Goal: Task Accomplishment & Management: Complete application form

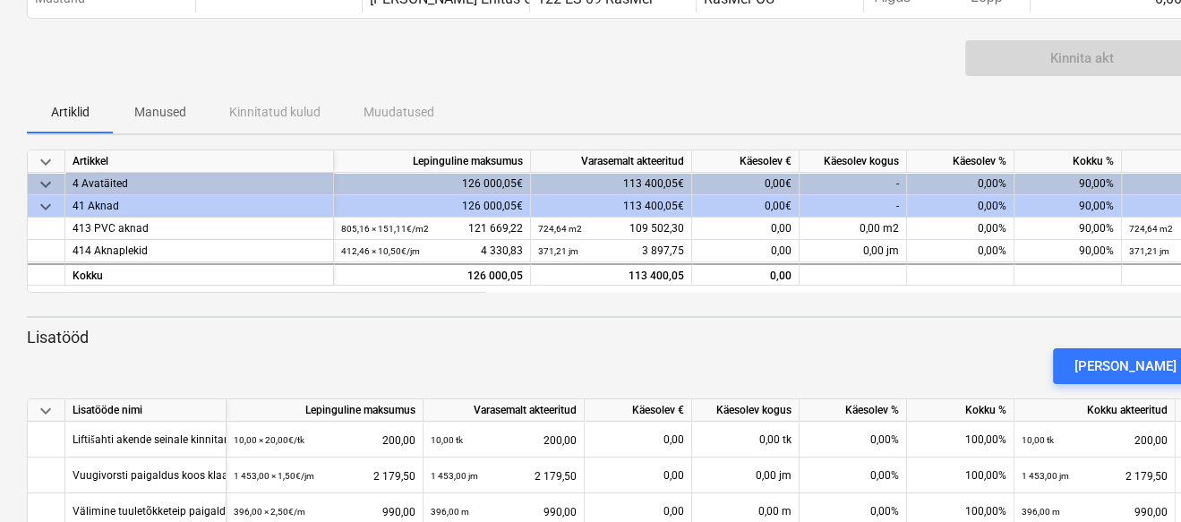
scroll to position [60, 0]
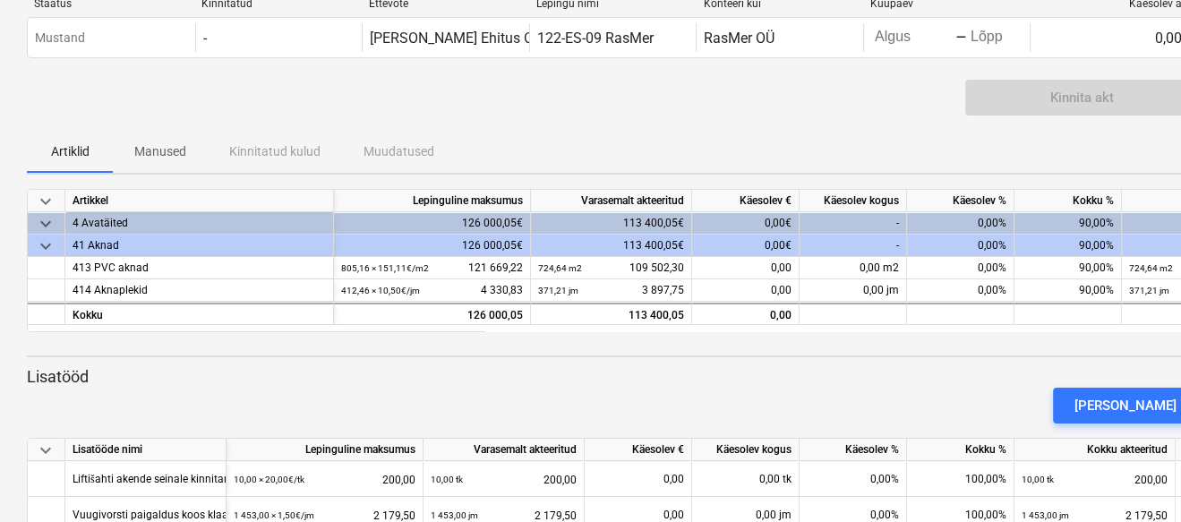
drag, startPoint x: 713, startPoint y: 330, endPoint x: 970, endPoint y: 337, distance: 257.0
click at [970, 337] on div "keyboard_arrow_down Artikkel Lepinguline [PERSON_NAME] akteeritud Käesolev € Kä…" at bounding box center [612, 400] width 1171 height 423
drag, startPoint x: 956, startPoint y: 330, endPoint x: 1115, endPoint y: 338, distance: 159.6
click at [1115, 338] on div "keyboard_arrow_down Artikkel Lepinguline [PERSON_NAME] akteeritud Käesolev € Kä…" at bounding box center [612, 400] width 1171 height 423
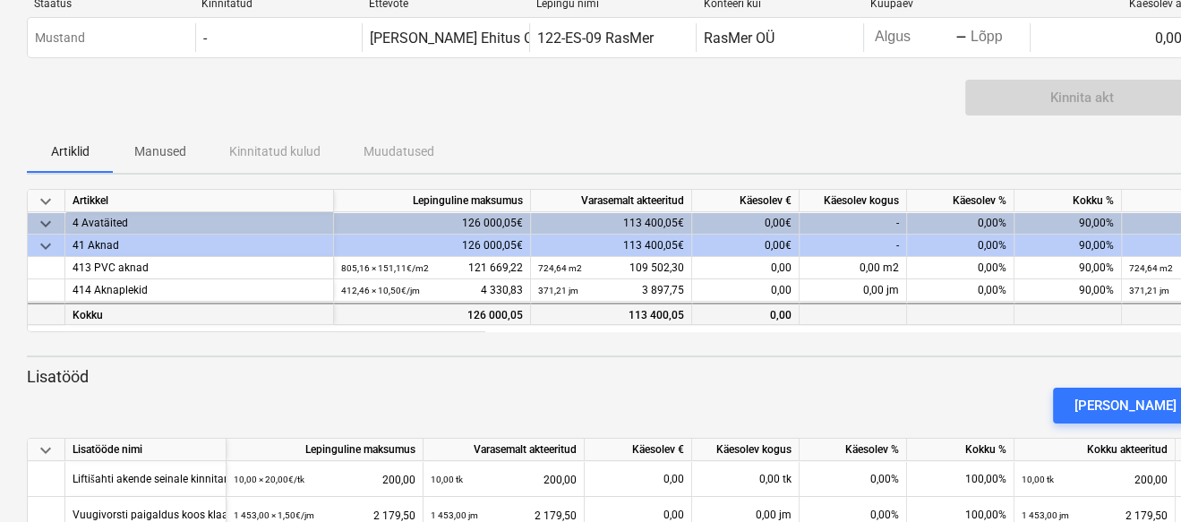
scroll to position [0, 0]
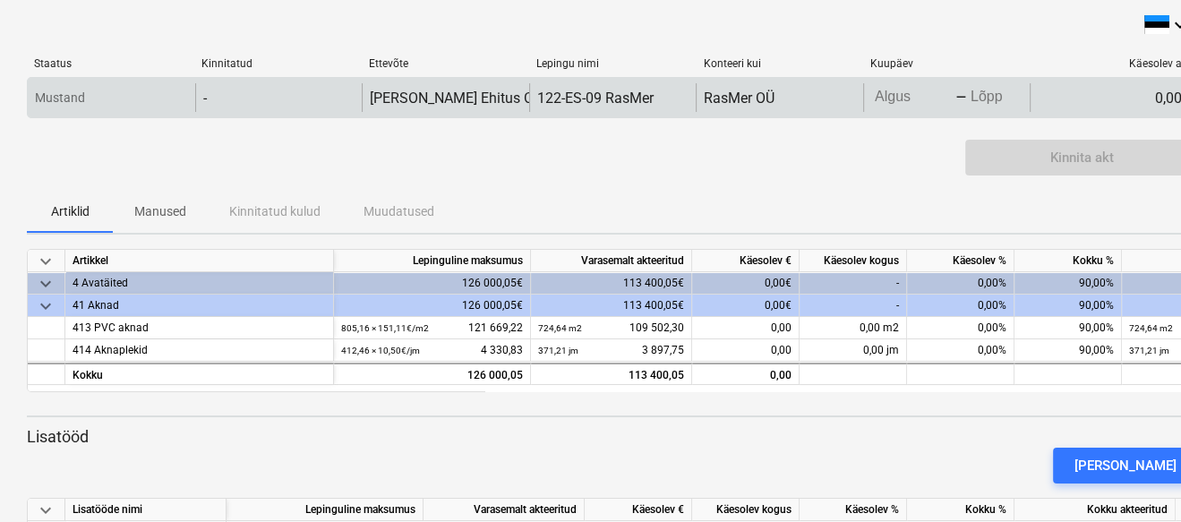
click at [900, 92] on body "keyboard_arrow_down Staatus Kinnitatud Ettevõte Lepingu nimi Konteeri kui Kuupä…" at bounding box center [590, 261] width 1181 height 522
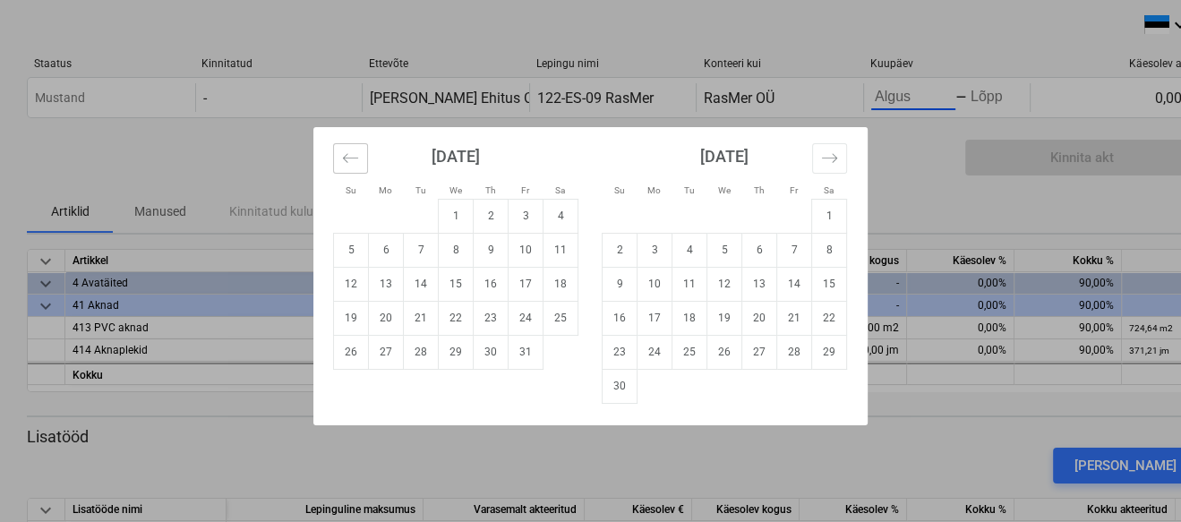
click at [346, 153] on icon "Move backward to switch to the previous month." at bounding box center [350, 157] width 15 height 9
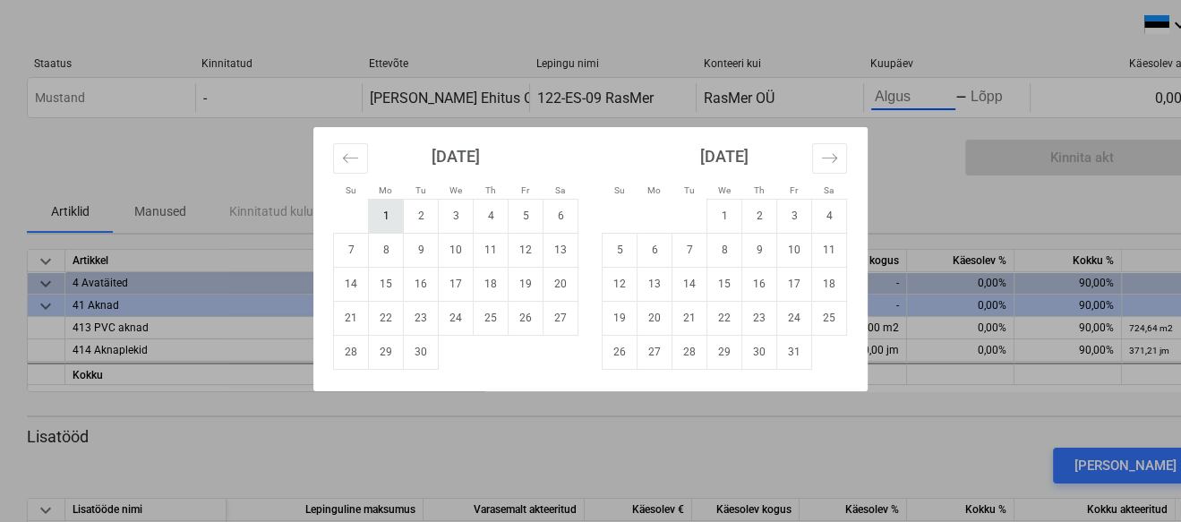
click at [380, 205] on td "1" at bounding box center [386, 216] width 35 height 34
type input "[DATE]"
click at [417, 355] on td "30" at bounding box center [421, 352] width 35 height 34
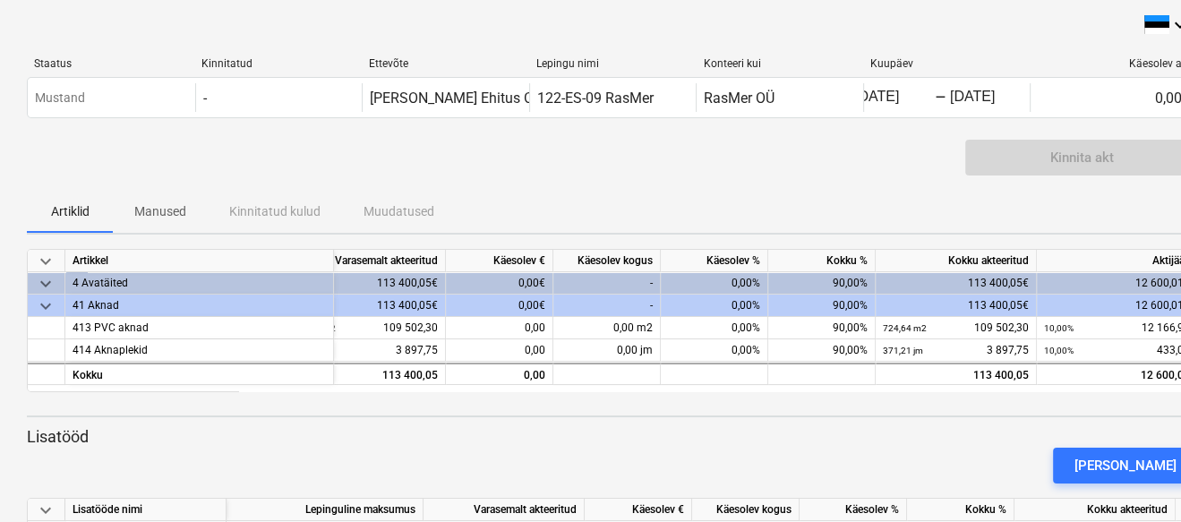
scroll to position [0, 0]
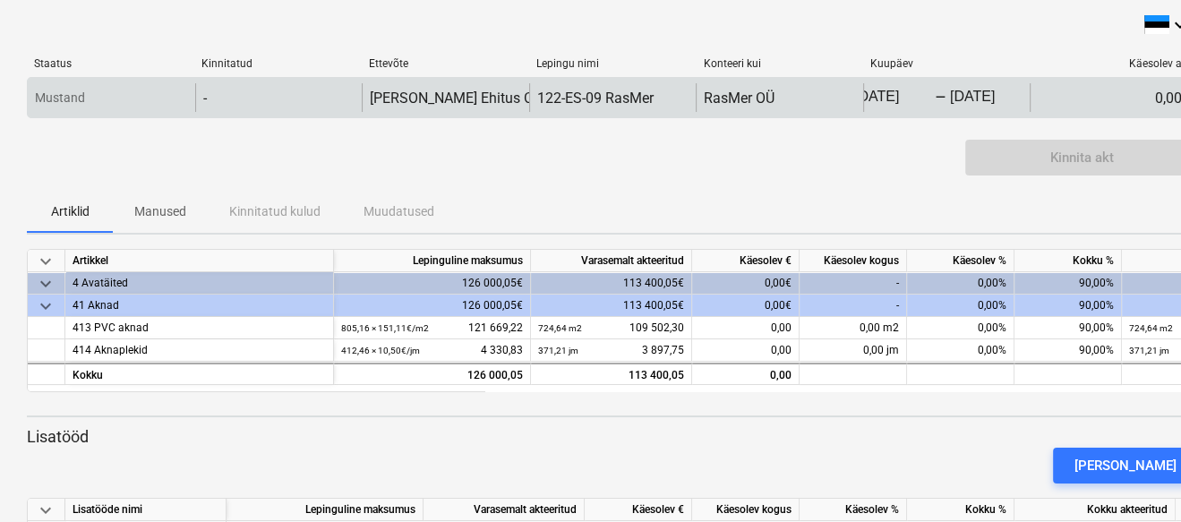
click at [1107, 91] on div "0,00€" at bounding box center [1113, 97] width 167 height 29
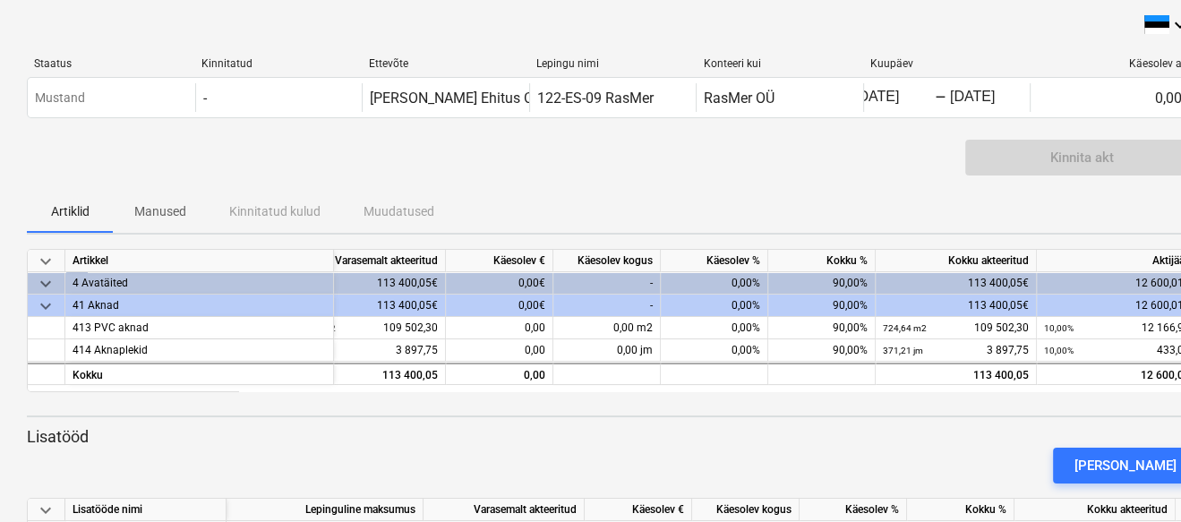
click at [1089, 156] on div "Kinnita akt" at bounding box center [1081, 158] width 233 height 36
click at [525, 278] on div "0,00€" at bounding box center [499, 283] width 107 height 22
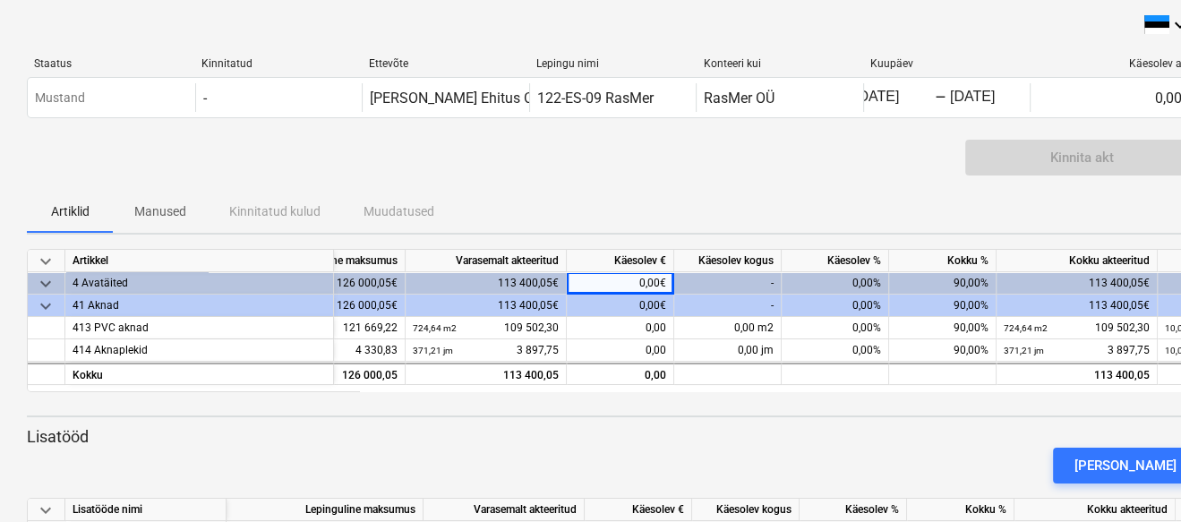
scroll to position [0, 29]
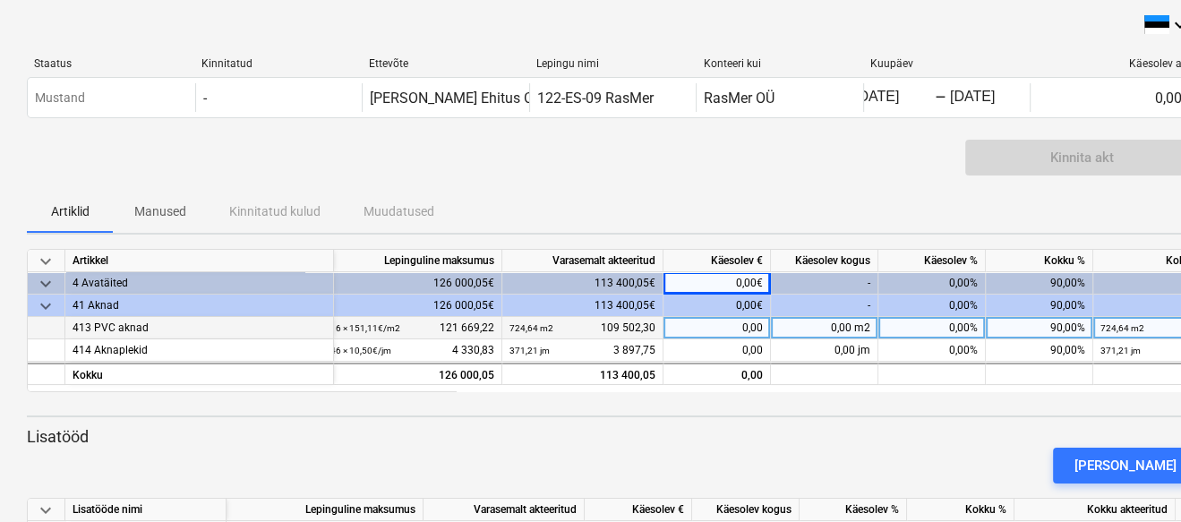
click at [699, 332] on div "0,00" at bounding box center [716, 328] width 107 height 22
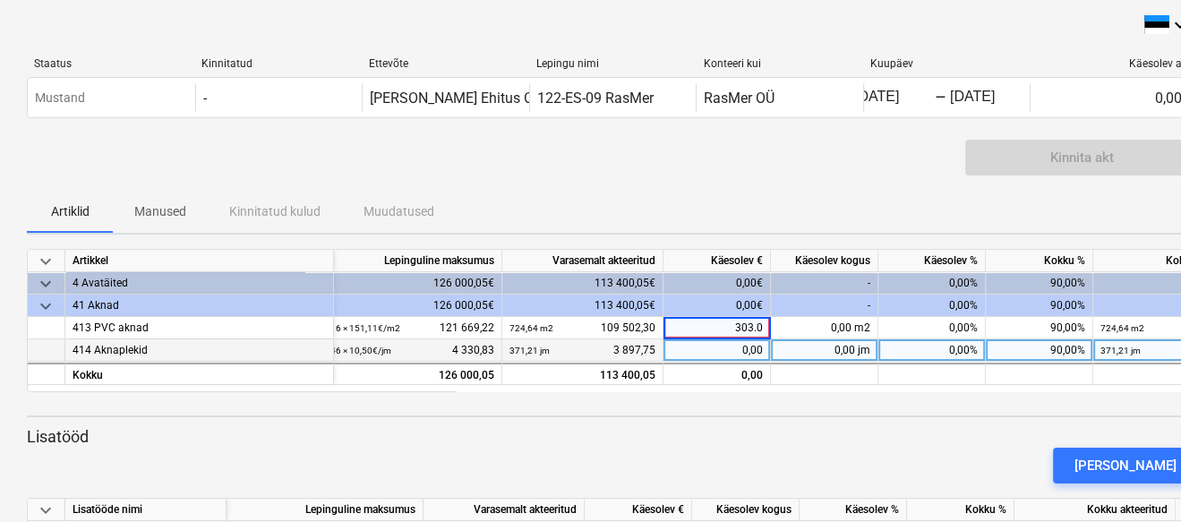
type input "303.08"
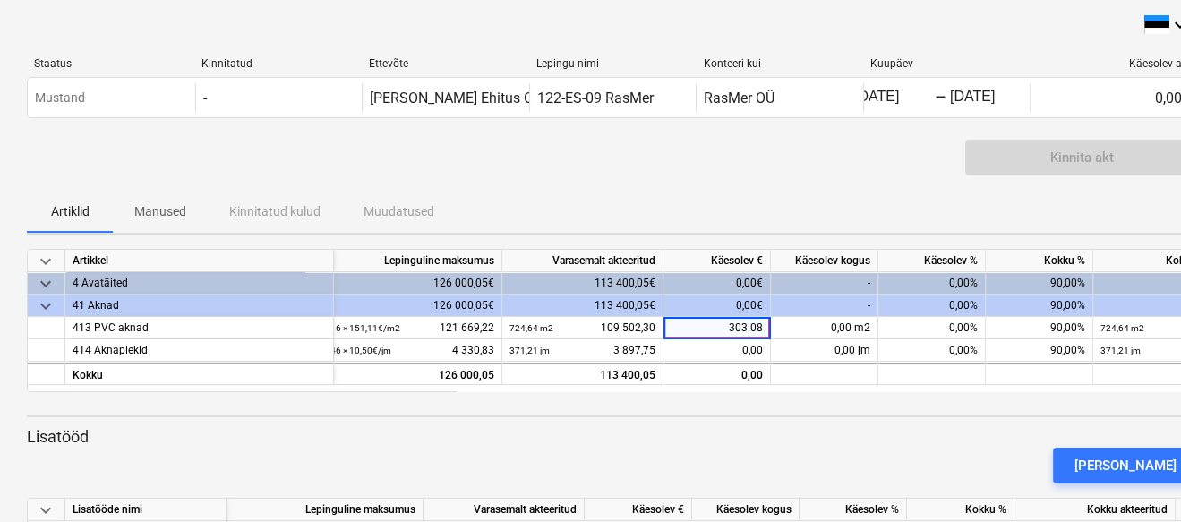
click at [878, 409] on div "keyboard_arrow_down Artikkel Lepinguline [PERSON_NAME] akteeritud Käesolev € Kä…" at bounding box center [612, 460] width 1171 height 423
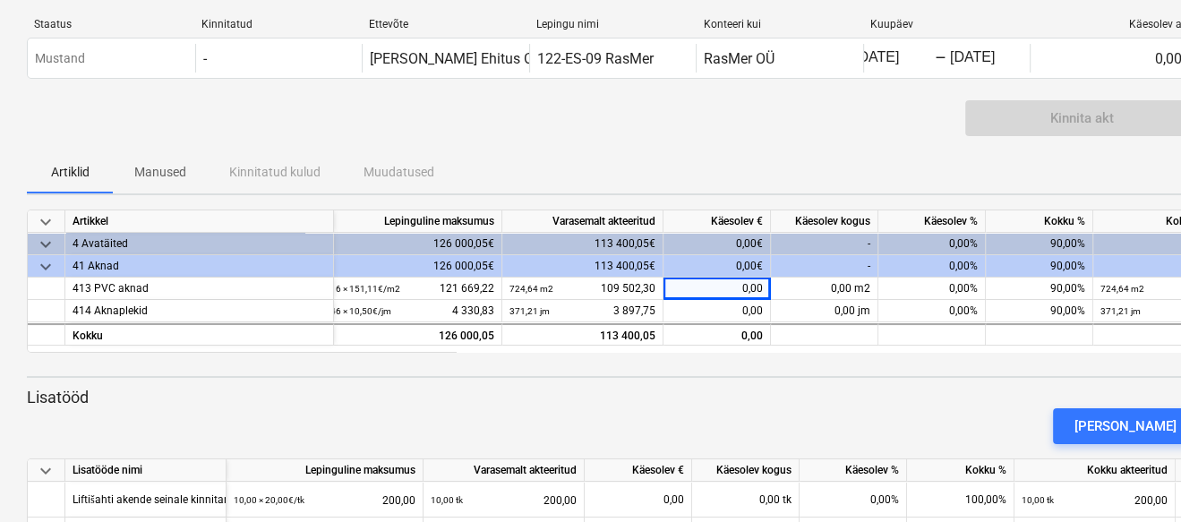
scroll to position [0, 0]
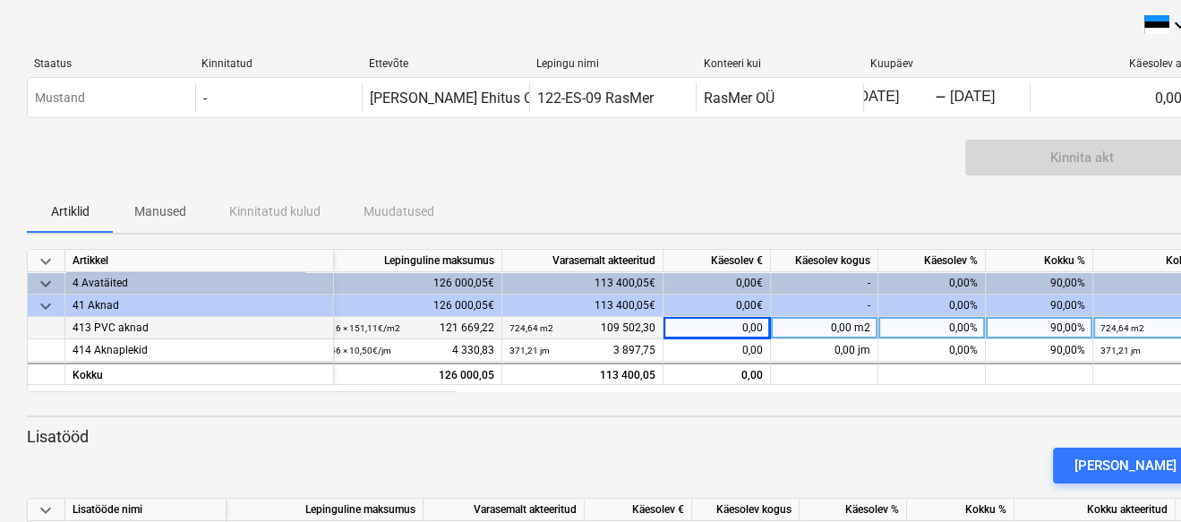
click at [731, 325] on div "0,00" at bounding box center [716, 328] width 107 height 22
type input "303.08"
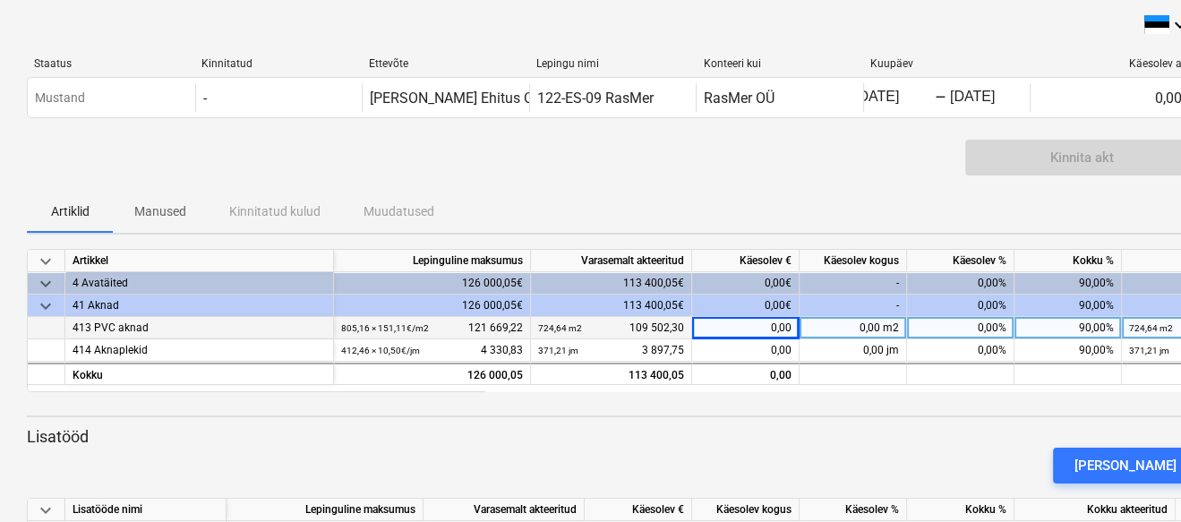
click at [845, 331] on div "0,00 m2" at bounding box center [852, 328] width 107 height 22
click at [748, 334] on div "0,00" at bounding box center [745, 328] width 107 height 22
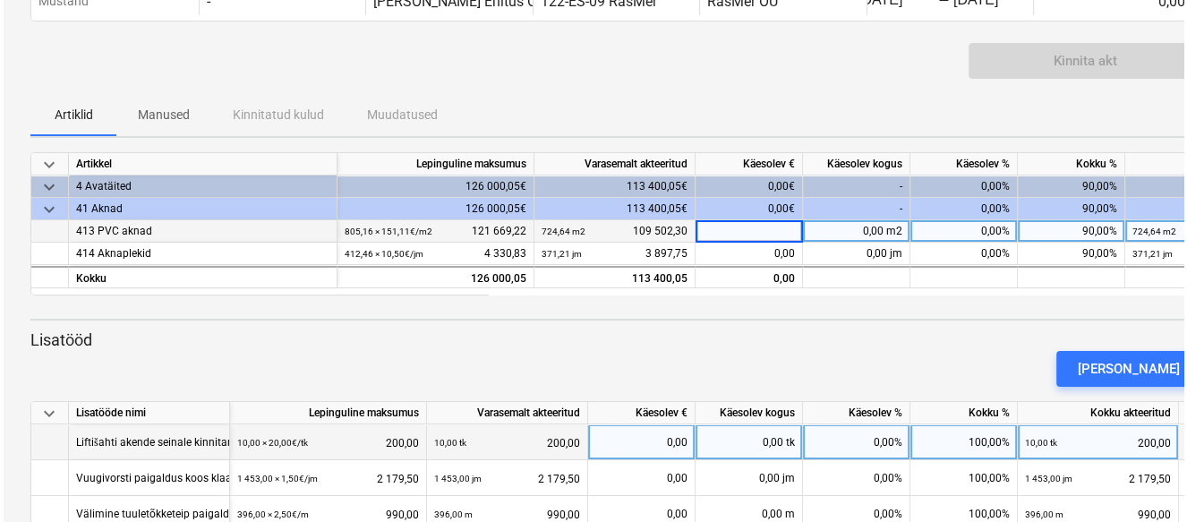
scroll to position [60, 0]
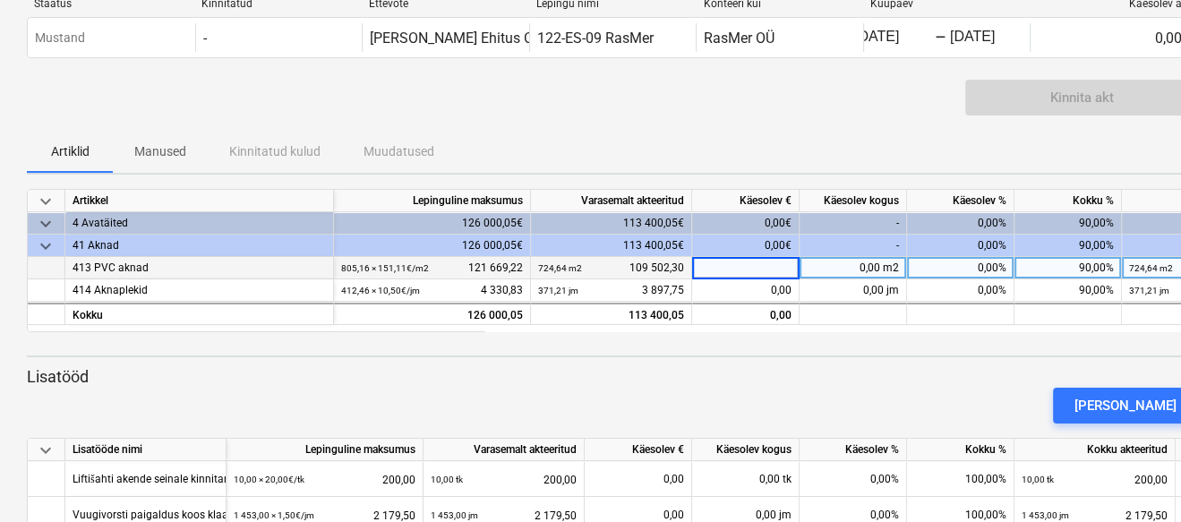
click at [755, 266] on input at bounding box center [745, 267] width 107 height 21
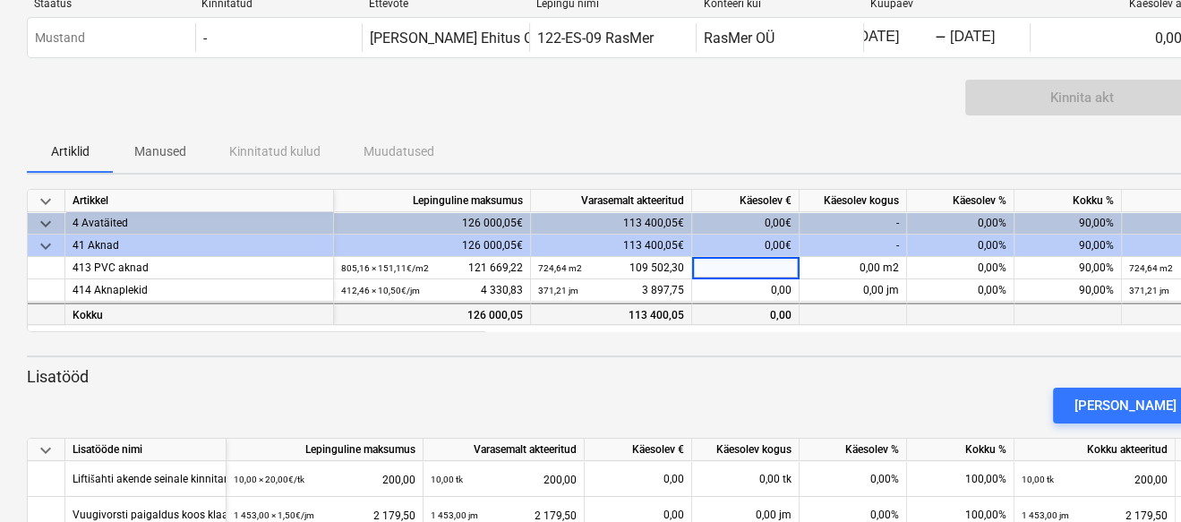
click at [881, 308] on div at bounding box center [852, 314] width 107 height 22
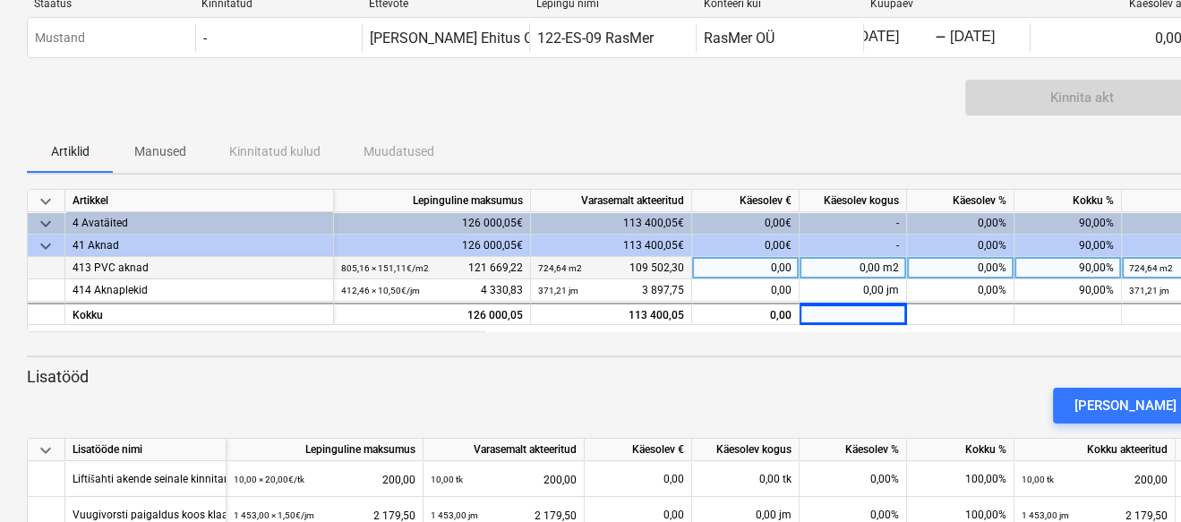
click at [961, 269] on div "0,00%" at bounding box center [960, 268] width 107 height 22
type input "7"
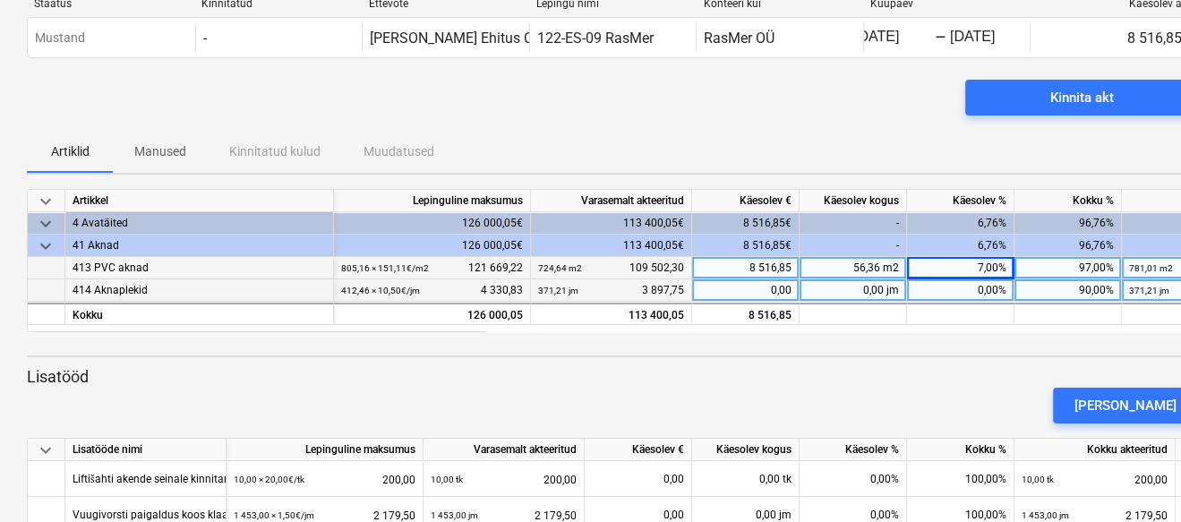
click at [966, 290] on div "0,00%" at bounding box center [960, 290] width 107 height 22
type input "7"
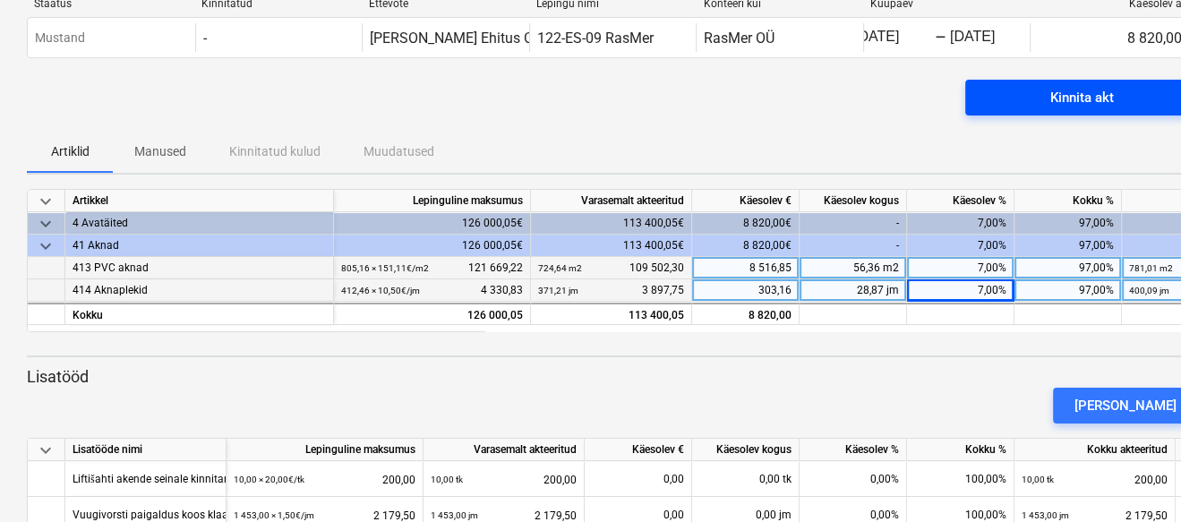
click at [1081, 98] on div "Kinnita akt" at bounding box center [1082, 97] width 64 height 23
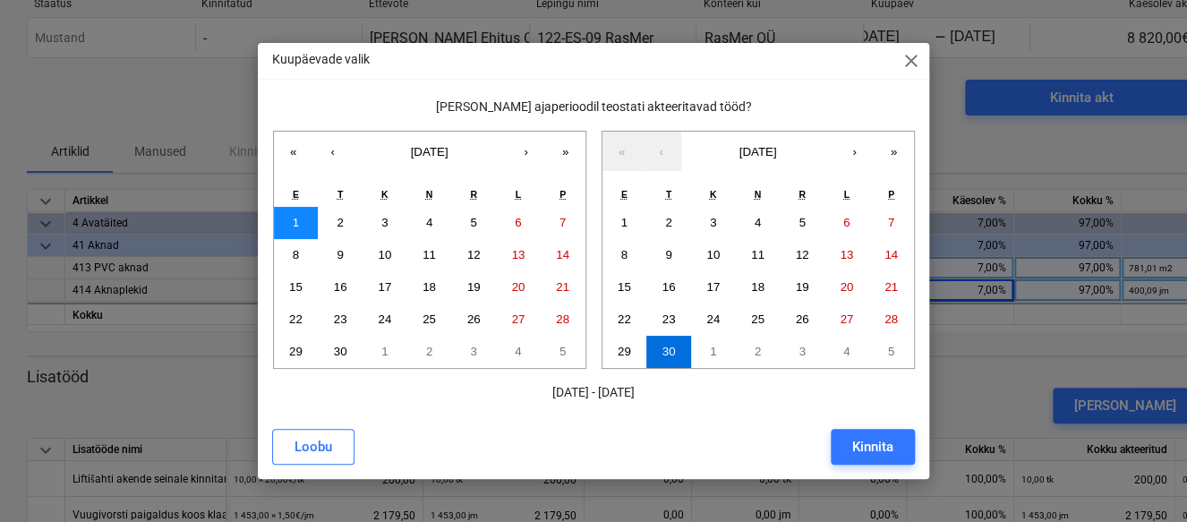
click at [295, 217] on abbr "1" at bounding box center [296, 222] width 6 height 13
click at [341, 347] on abbr "30" at bounding box center [340, 351] width 13 height 13
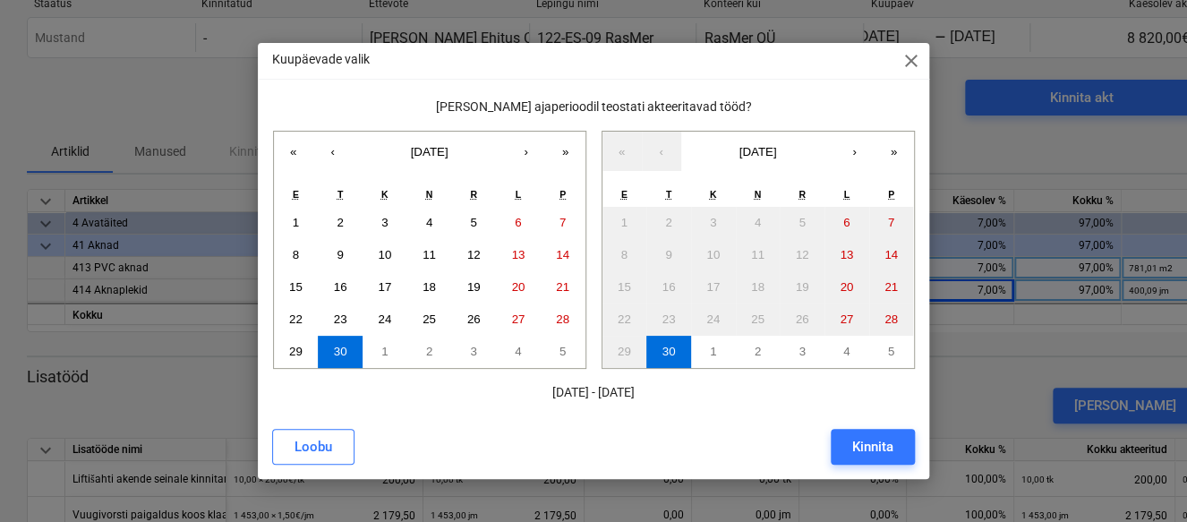
click at [335, 190] on div "T" at bounding box center [340, 195] width 45 height 23
click at [338, 193] on abbr "T" at bounding box center [339, 194] width 5 height 11
click at [331, 198] on div "T" at bounding box center [340, 195] width 45 height 23
click at [340, 192] on abbr "T" at bounding box center [339, 194] width 5 height 11
click at [294, 219] on abbr "1" at bounding box center [296, 222] width 6 height 13
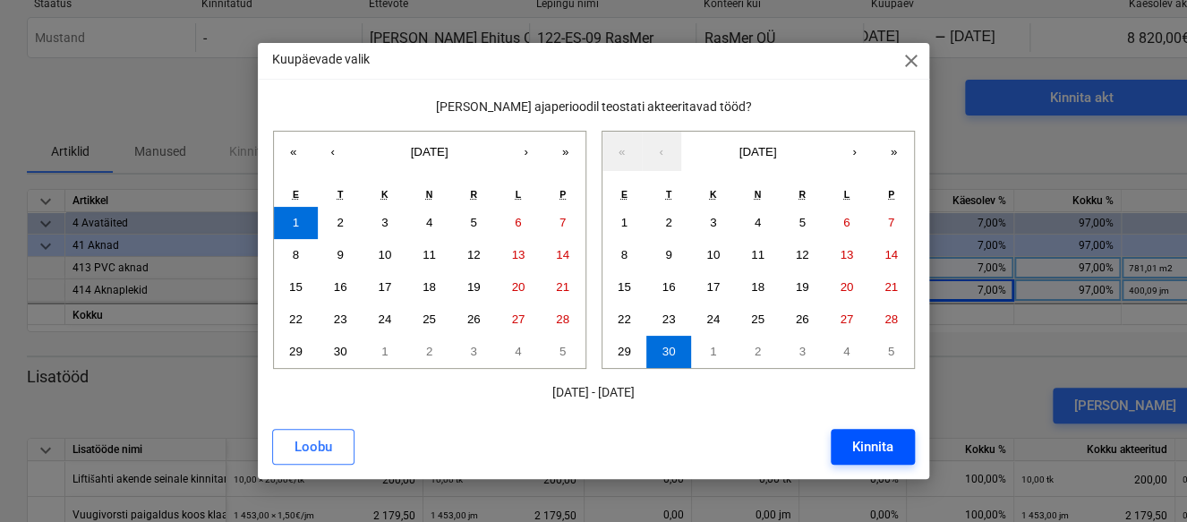
click at [872, 443] on div "Kinnita" at bounding box center [872, 446] width 41 height 23
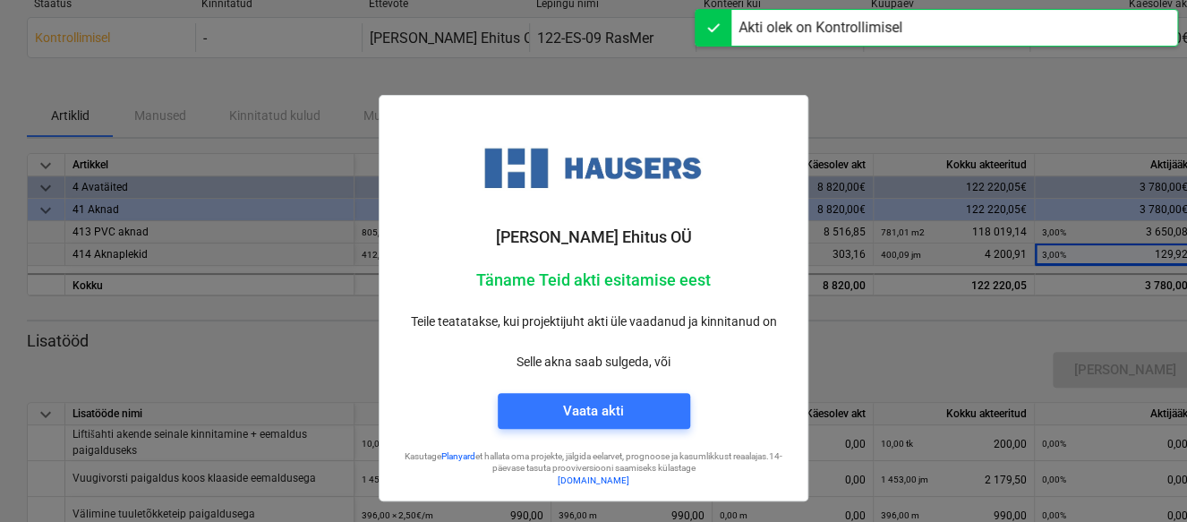
click at [893, 94] on div at bounding box center [593, 261] width 1187 height 522
